Goal: Task Accomplishment & Management: Manage account settings

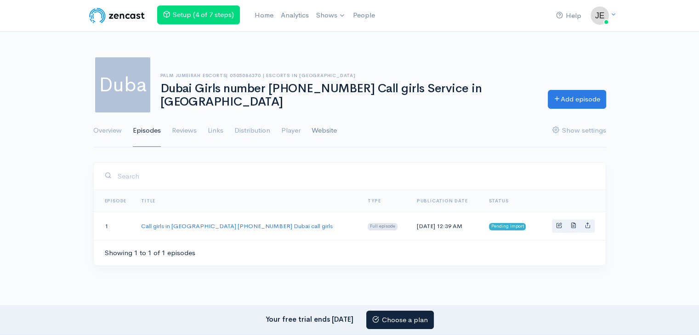
click at [333, 128] on link "Website" at bounding box center [323, 130] width 25 height 33
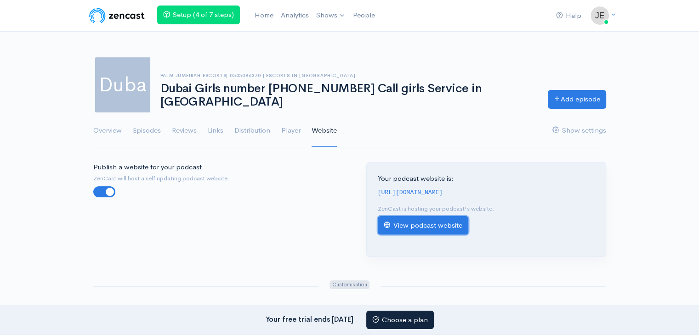
click at [421, 235] on link "View podcast website" at bounding box center [423, 225] width 90 height 19
